Goal: Task Accomplishment & Management: Use online tool/utility

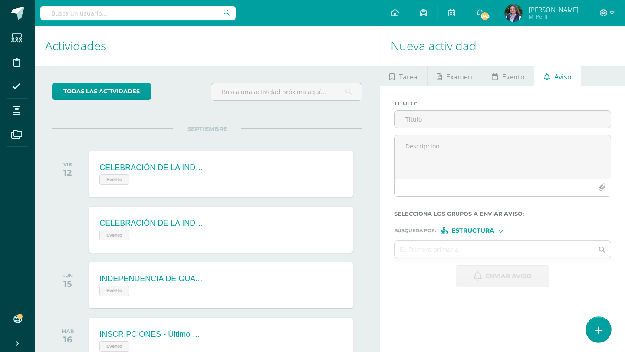
click at [599, 329] on icon at bounding box center [598, 330] width 8 height 10
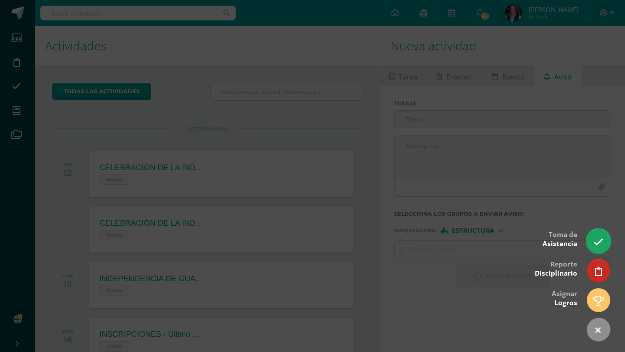
click at [595, 240] on icon at bounding box center [598, 242] width 10 height 10
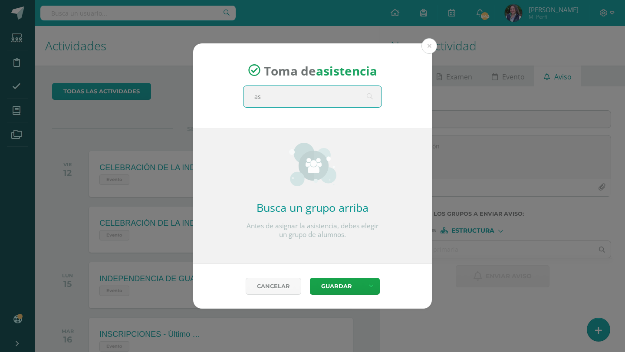
type input "a"
type input "p"
type input "segundo b"
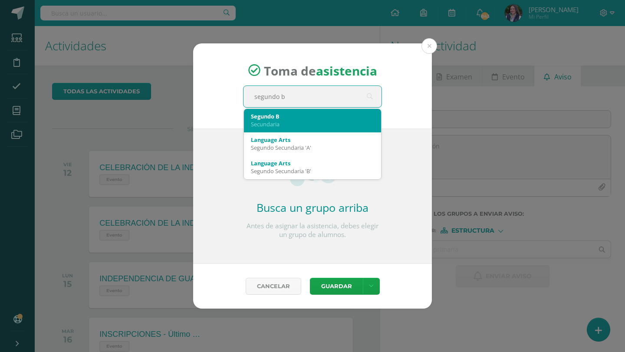
click at [272, 118] on div "Segundo B" at bounding box center [312, 116] width 123 height 8
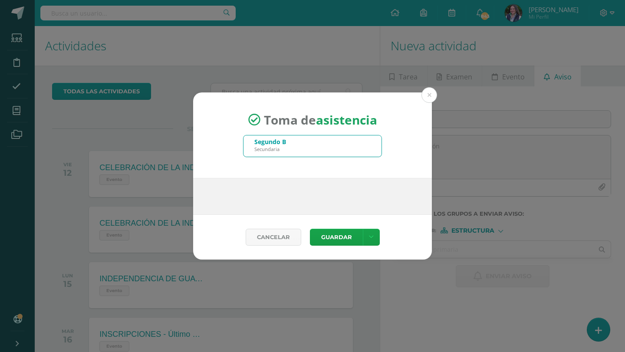
click at [272, 118] on span "Toma de asistencia" at bounding box center [320, 119] width 113 height 16
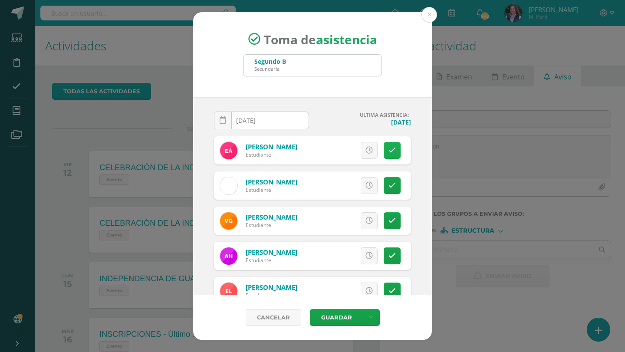
click at [390, 149] on icon at bounding box center [391, 150] width 7 height 7
click at [393, 158] on link at bounding box center [391, 150] width 17 height 17
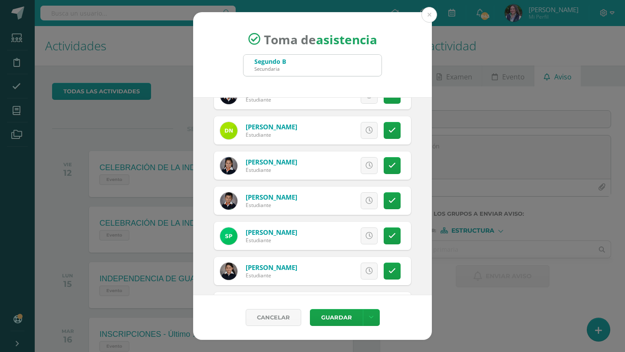
scroll to position [268, 0]
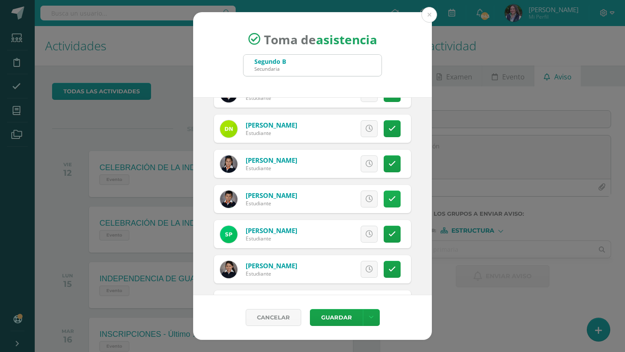
click at [396, 204] on link at bounding box center [391, 198] width 17 height 17
click at [343, 318] on button "Guardar" at bounding box center [336, 317] width 53 height 17
